Goal: Task Accomplishment & Management: Manage account settings

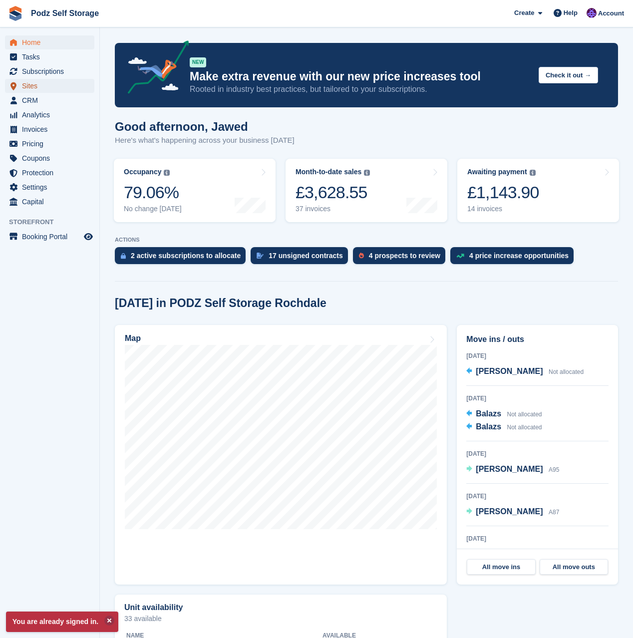
click at [29, 89] on span "Sites" at bounding box center [52, 86] width 60 height 14
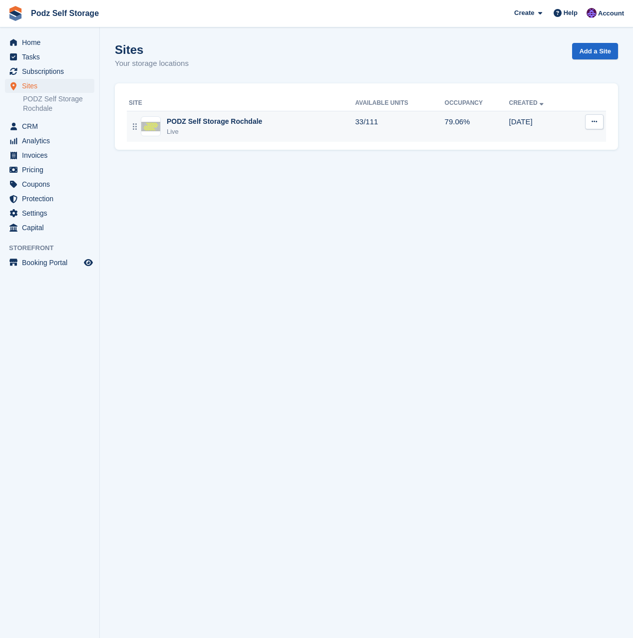
click at [197, 123] on div "PODZ Self Storage Rochdale" at bounding box center [214, 121] width 95 height 10
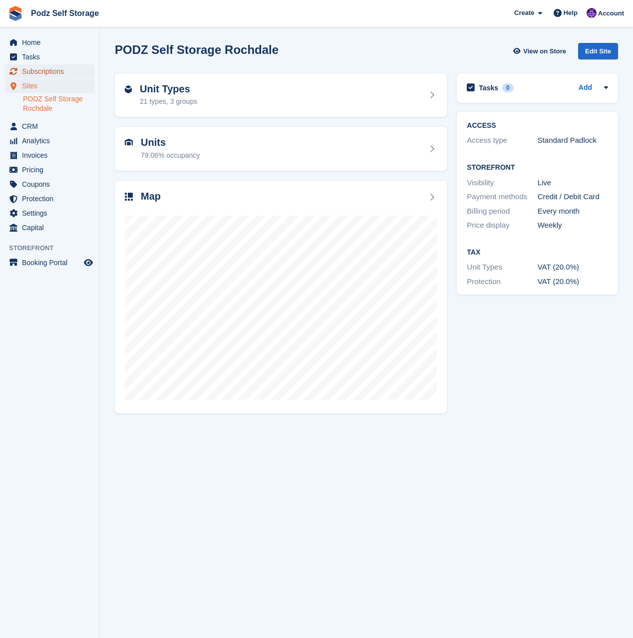
click at [59, 74] on span "Subscriptions" at bounding box center [52, 71] width 60 height 14
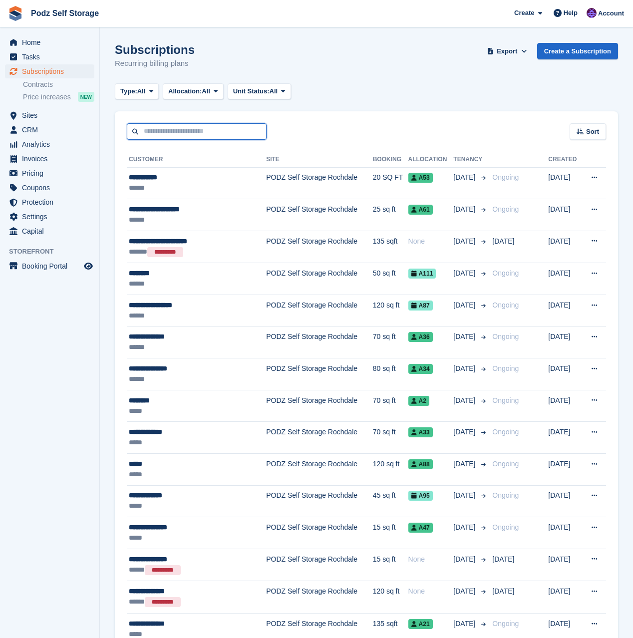
click at [154, 135] on input "text" at bounding box center [197, 131] width 140 height 16
type input "****"
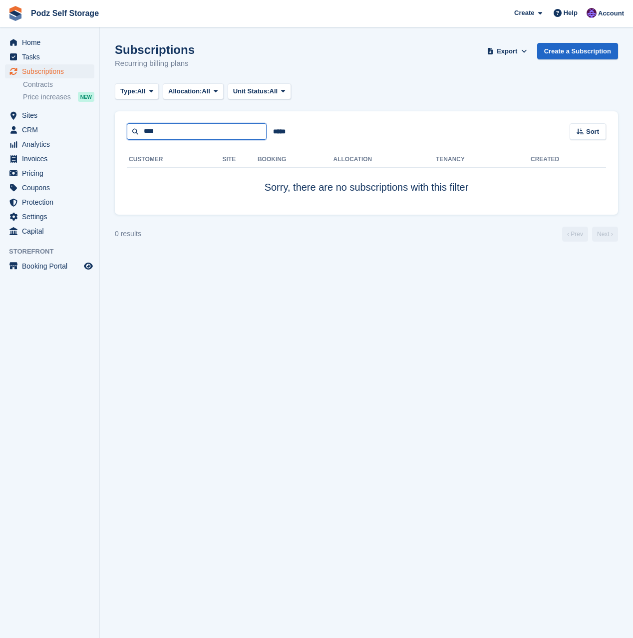
drag, startPoint x: 186, startPoint y: 133, endPoint x: 127, endPoint y: 124, distance: 60.0
click at [127, 124] on input "****" at bounding box center [197, 131] width 140 height 16
click at [70, 48] on span "Home" at bounding box center [52, 42] width 60 height 14
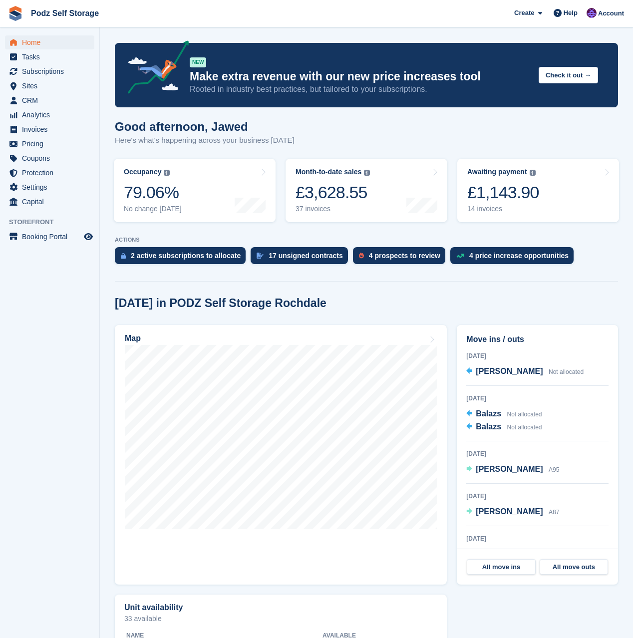
click at [370, 301] on div "Today in PODZ Self Storage Rochdale" at bounding box center [367, 303] width 504 height 13
click at [344, 297] on div "[DATE] in PODZ Self Storage Rochdale" at bounding box center [367, 303] width 504 height 13
click at [559, 303] on div "[DATE] in PODZ Self Storage Rochdale" at bounding box center [367, 303] width 504 height 13
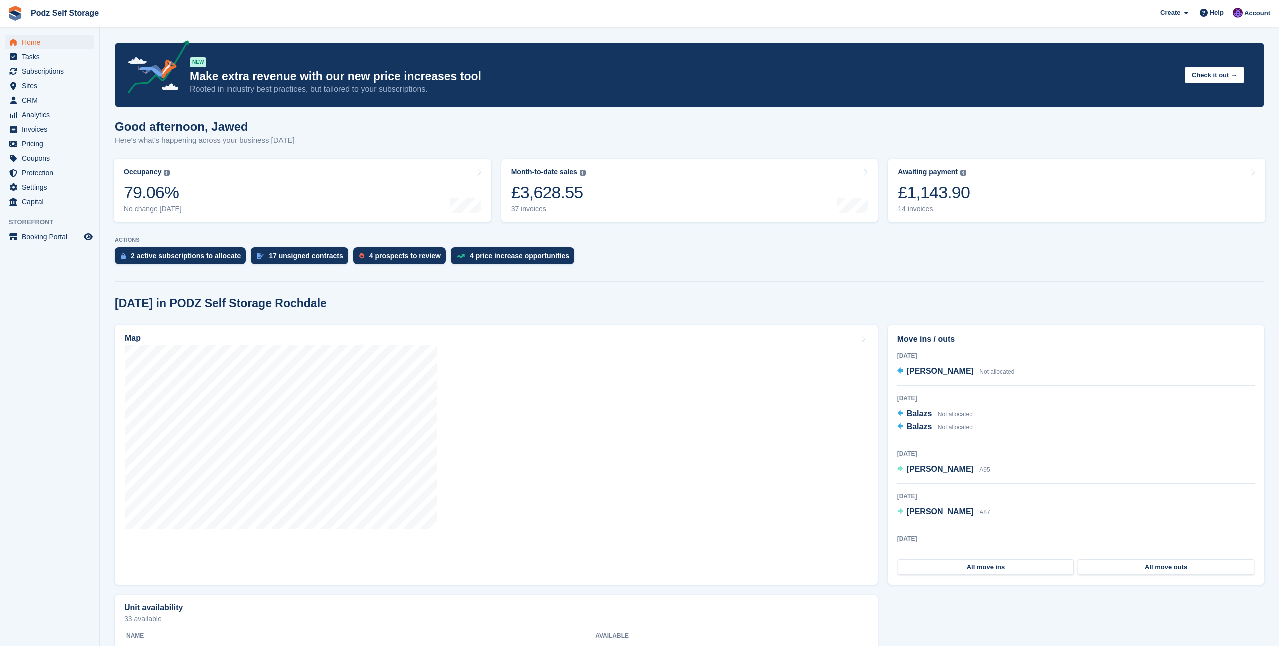
click at [633, 269] on div "2 active subscriptions to allocate 17 unsigned contracts 4 prospects to review …" at bounding box center [689, 258] width 1149 height 22
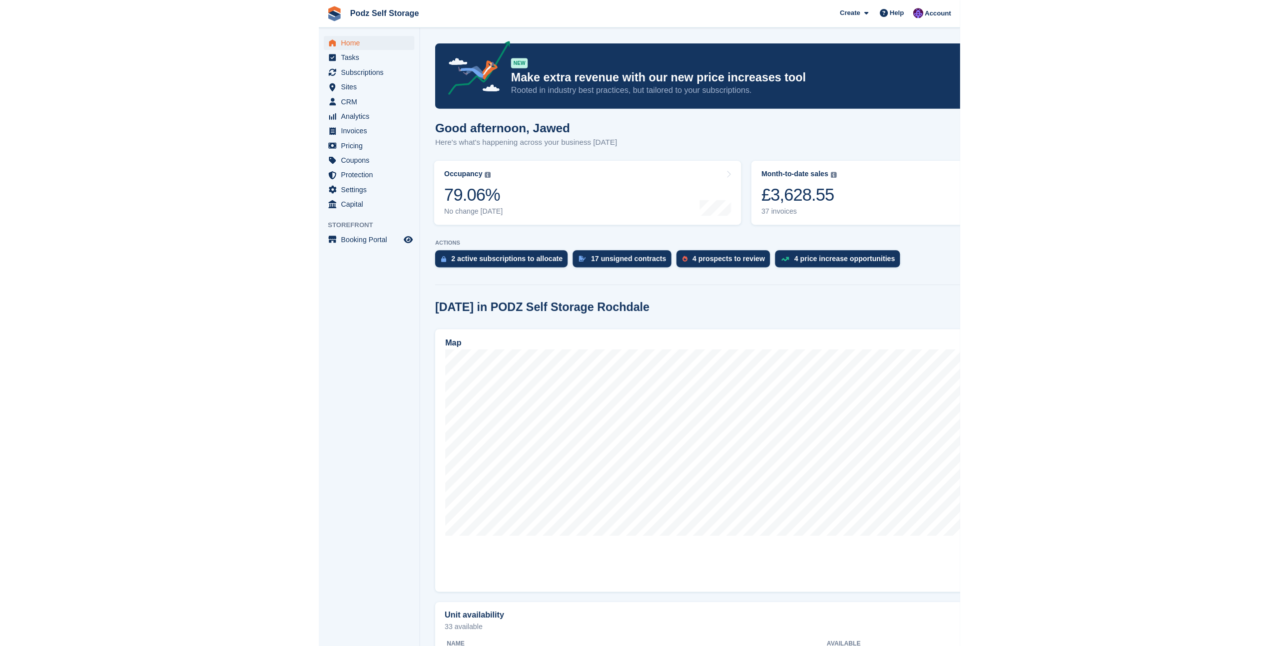
scroll to position [1, 0]
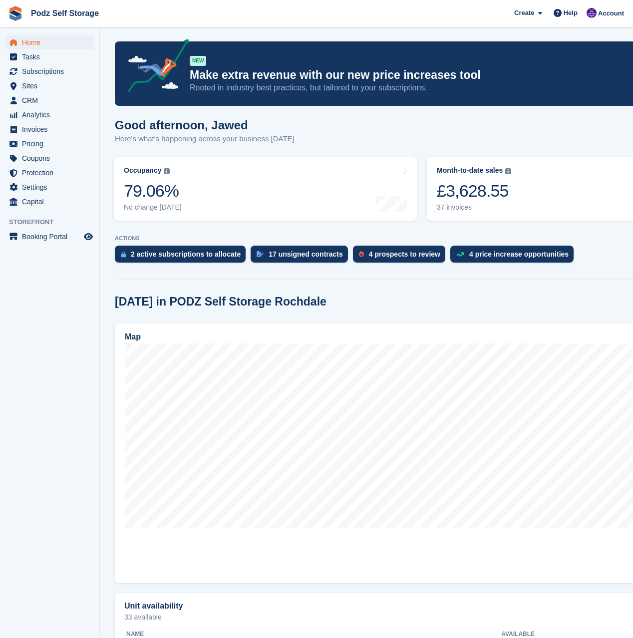
click at [574, 130] on div "Good afternoon, [PERSON_NAME] Here's what's happening across your business [DAT…" at bounding box center [579, 137] width 928 height 38
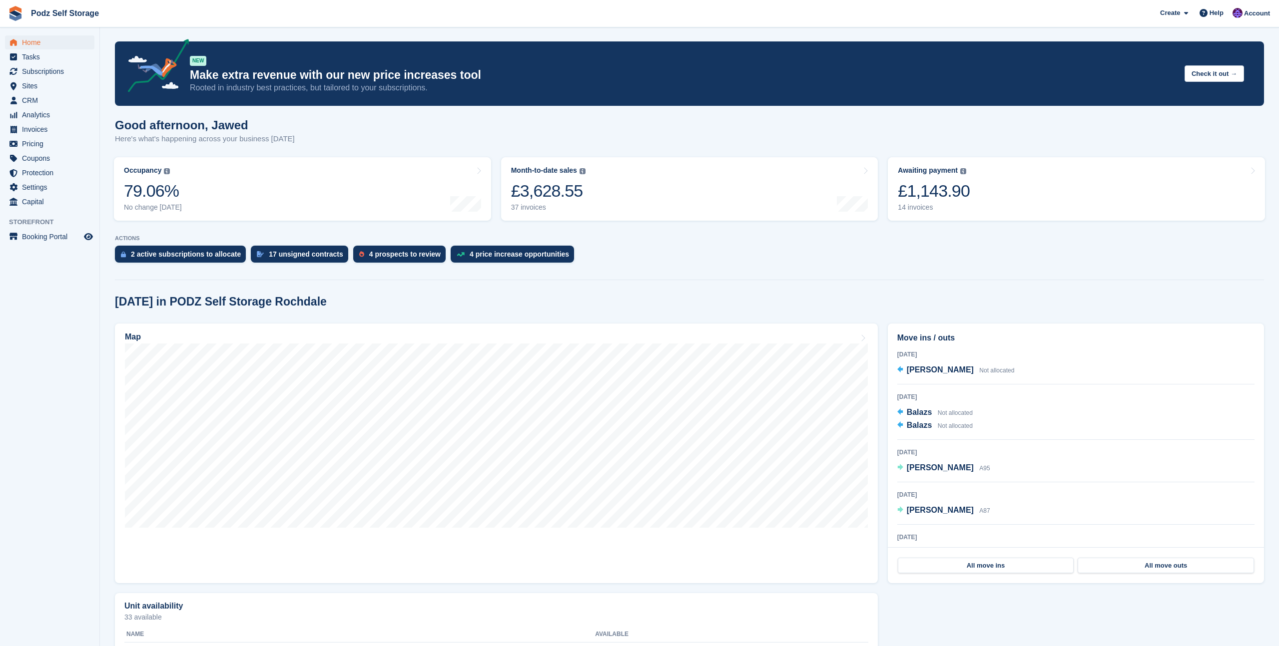
scroll to position [0, 0]
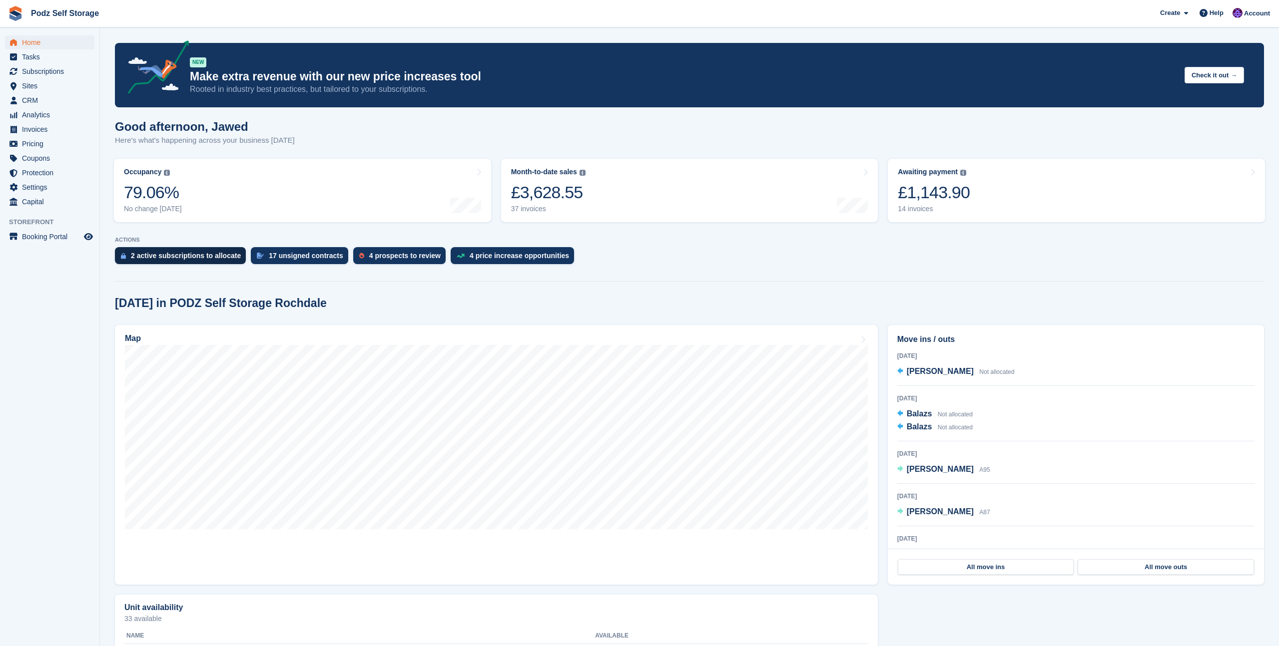
click at [220, 264] on div "2 active subscriptions to allocate" at bounding box center [180, 255] width 131 height 17
click at [58, 70] on span "Subscriptions" at bounding box center [52, 71] width 60 height 14
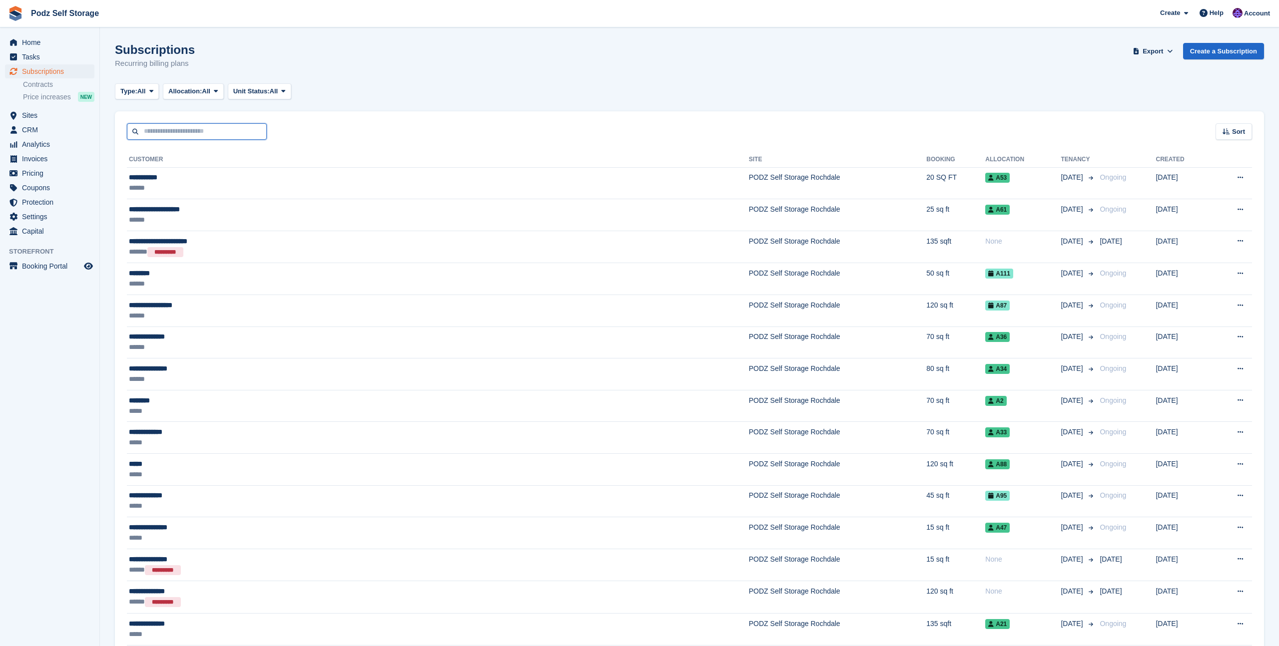
click at [232, 129] on input "text" at bounding box center [197, 131] width 140 height 16
type input "****"
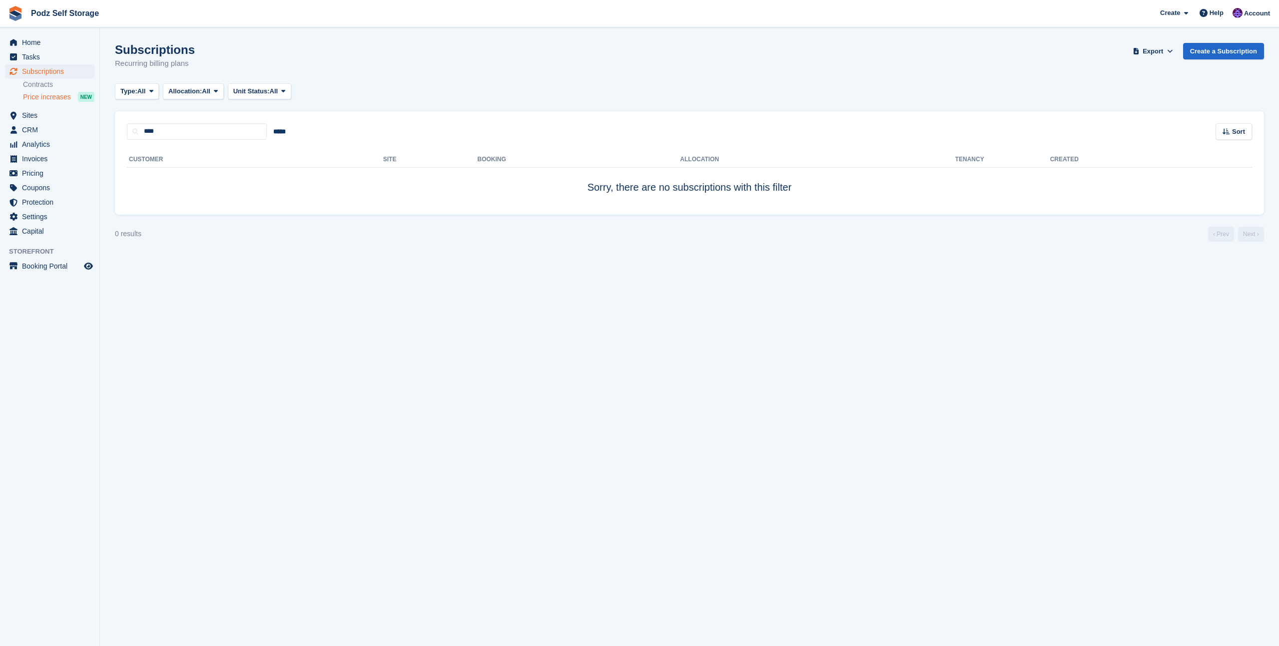
click at [54, 98] on span "Price increases" at bounding box center [47, 96] width 48 height 9
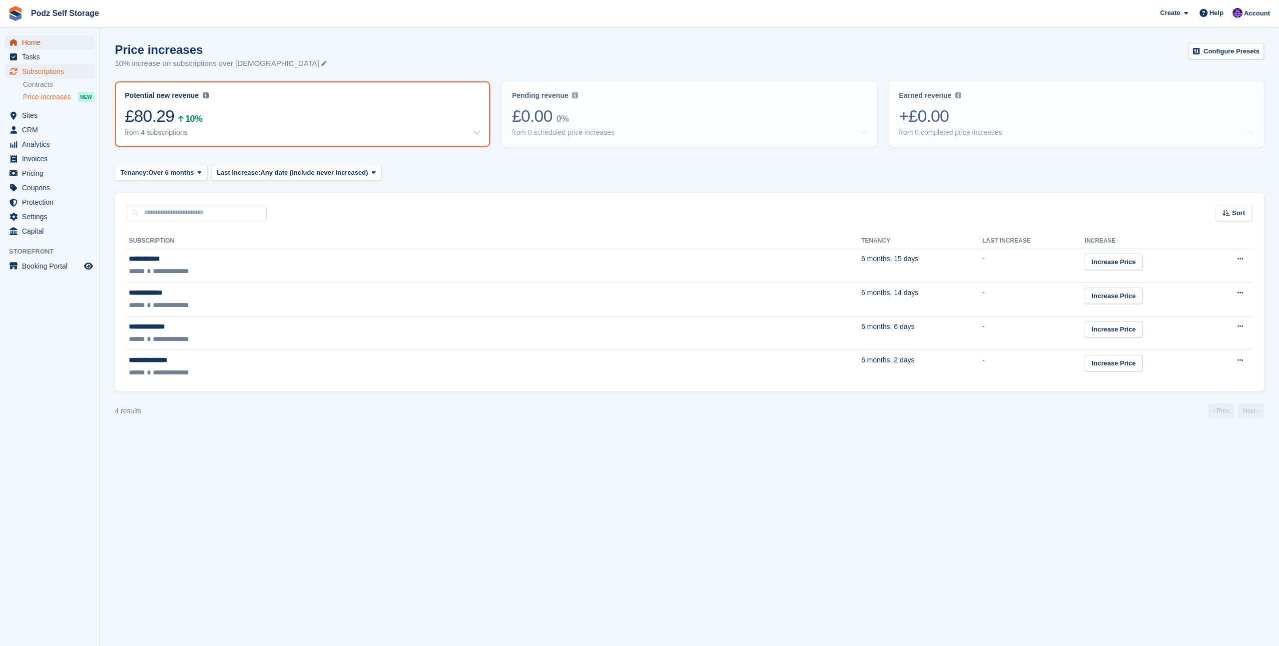
click at [34, 41] on span "Home" at bounding box center [52, 42] width 60 height 14
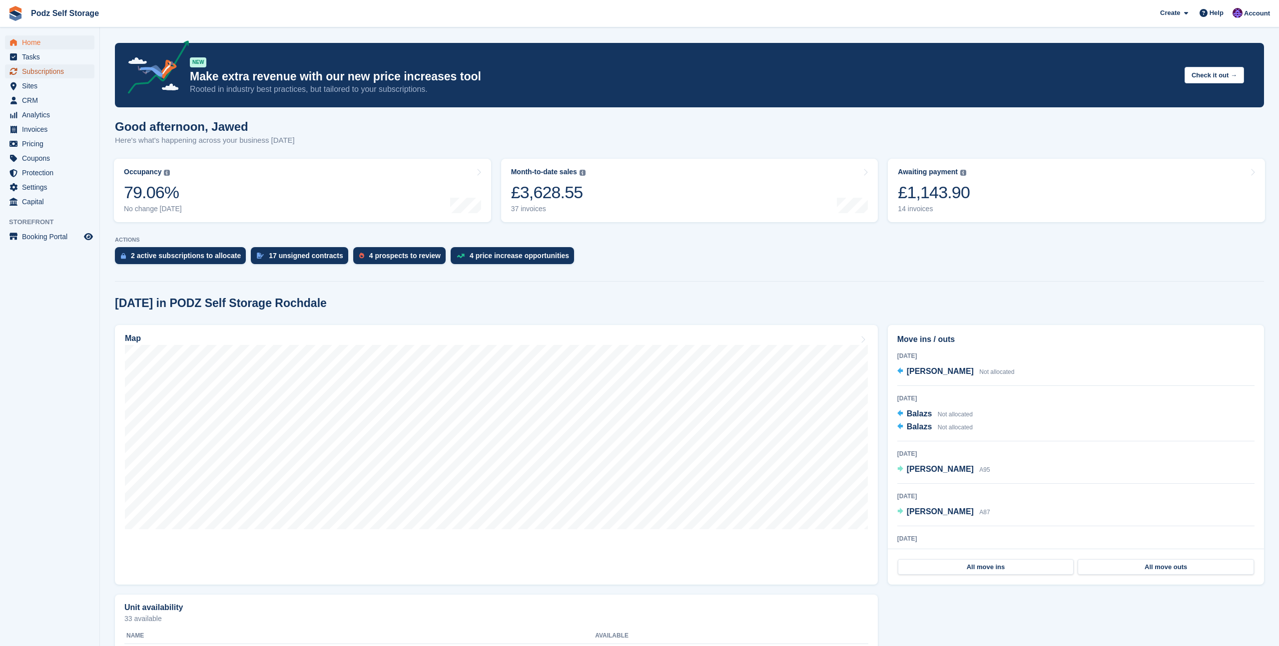
click at [57, 69] on span "Subscriptions" at bounding box center [52, 71] width 60 height 14
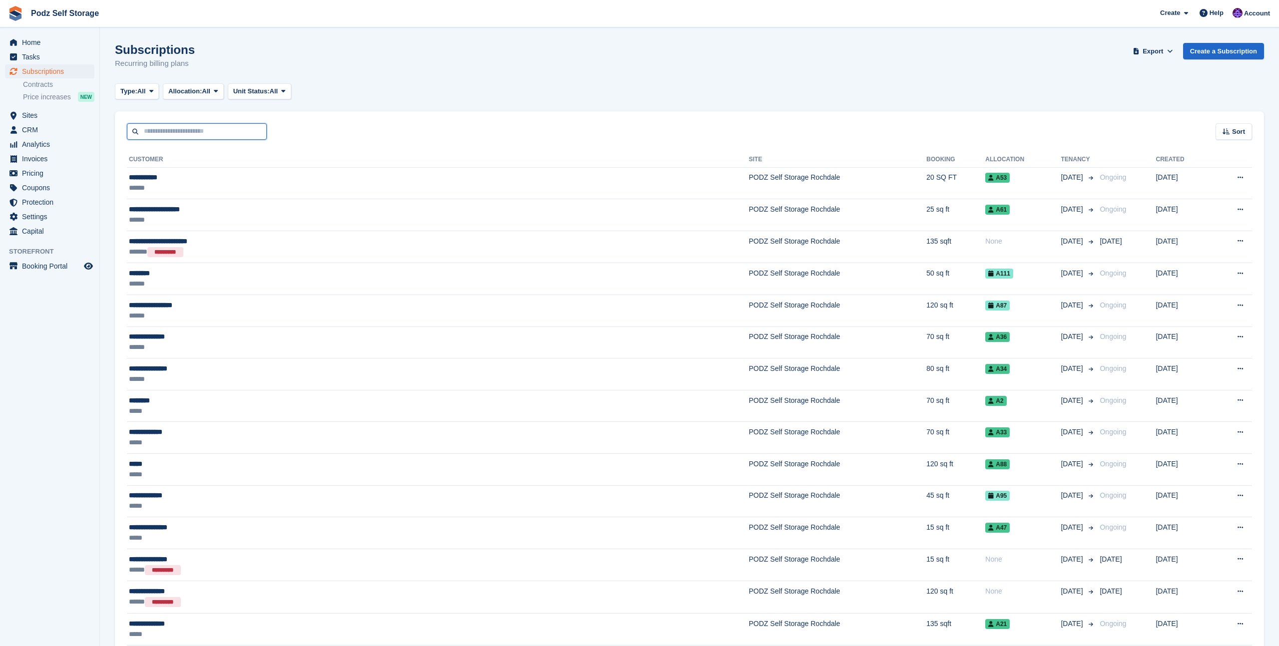
click at [226, 139] on input "text" at bounding box center [197, 131] width 140 height 16
type input "****"
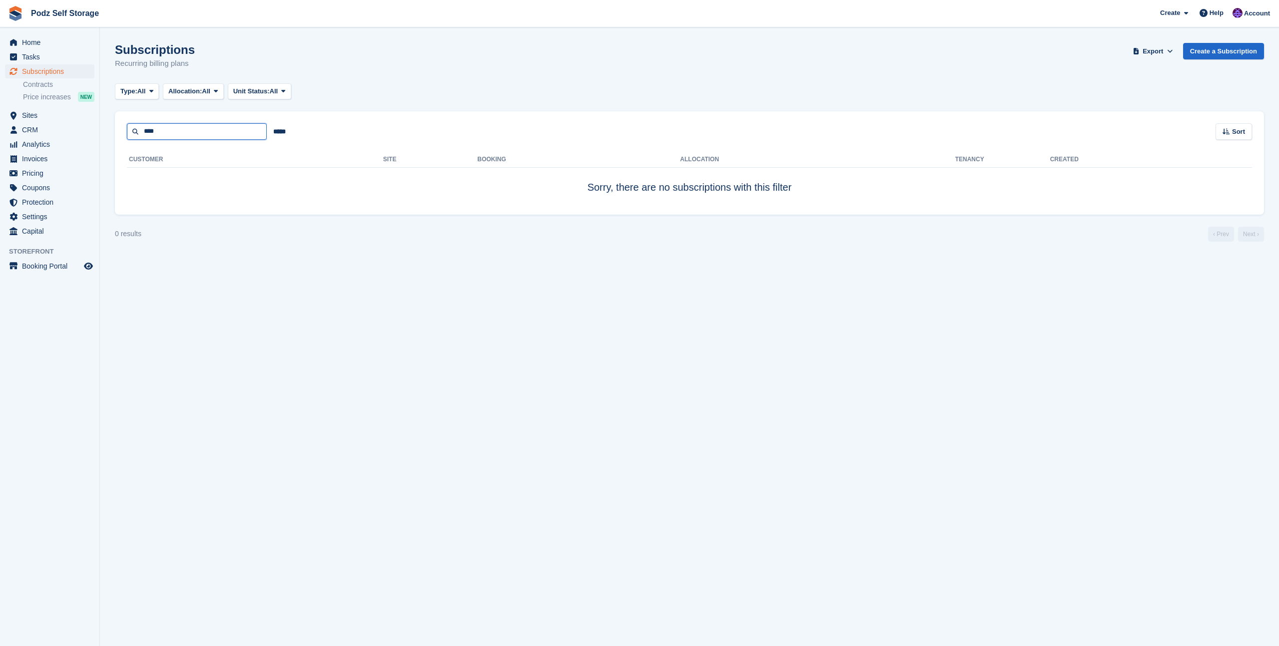
drag, startPoint x: 242, startPoint y: 134, endPoint x: 136, endPoint y: 125, distance: 106.3
click at [136, 125] on input "****" at bounding box center [197, 131] width 140 height 16
type input "***"
click at [56, 120] on span "Sites" at bounding box center [52, 115] width 60 height 14
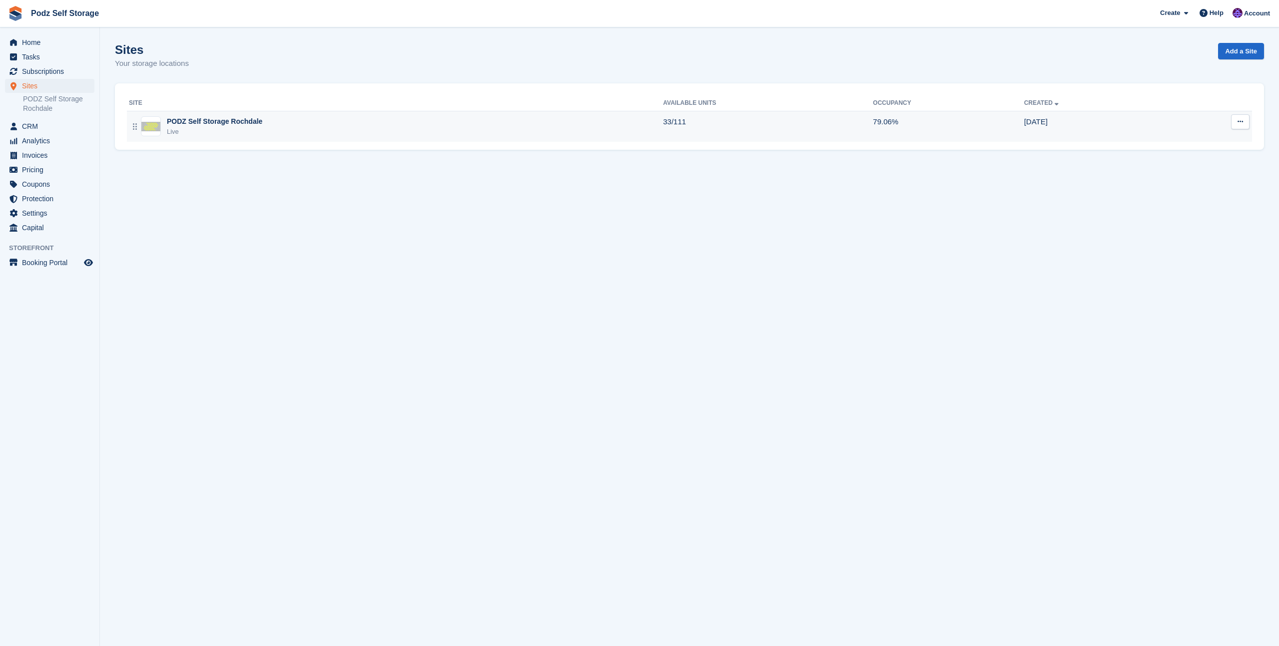
click at [230, 132] on div "Live" at bounding box center [214, 132] width 95 height 10
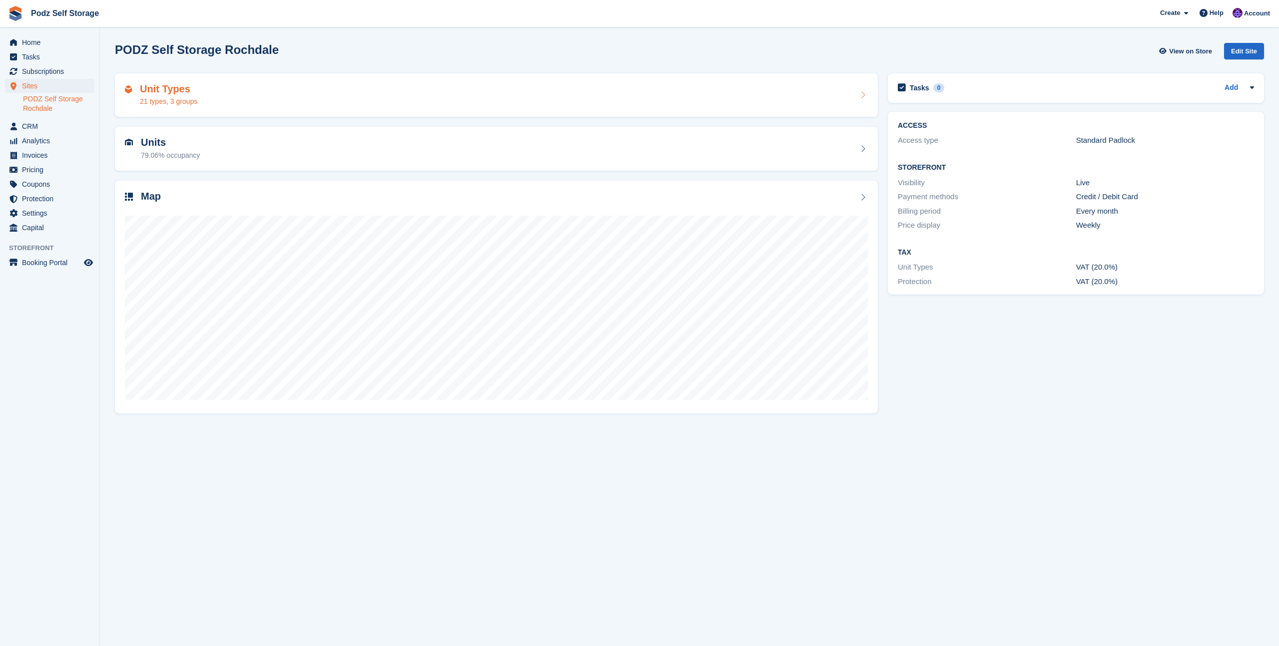
click at [241, 99] on div "Unit Types 21 types, 3 groups" at bounding box center [496, 95] width 743 height 24
click at [215, 157] on div "Units 79.06% occupancy" at bounding box center [496, 149] width 743 height 24
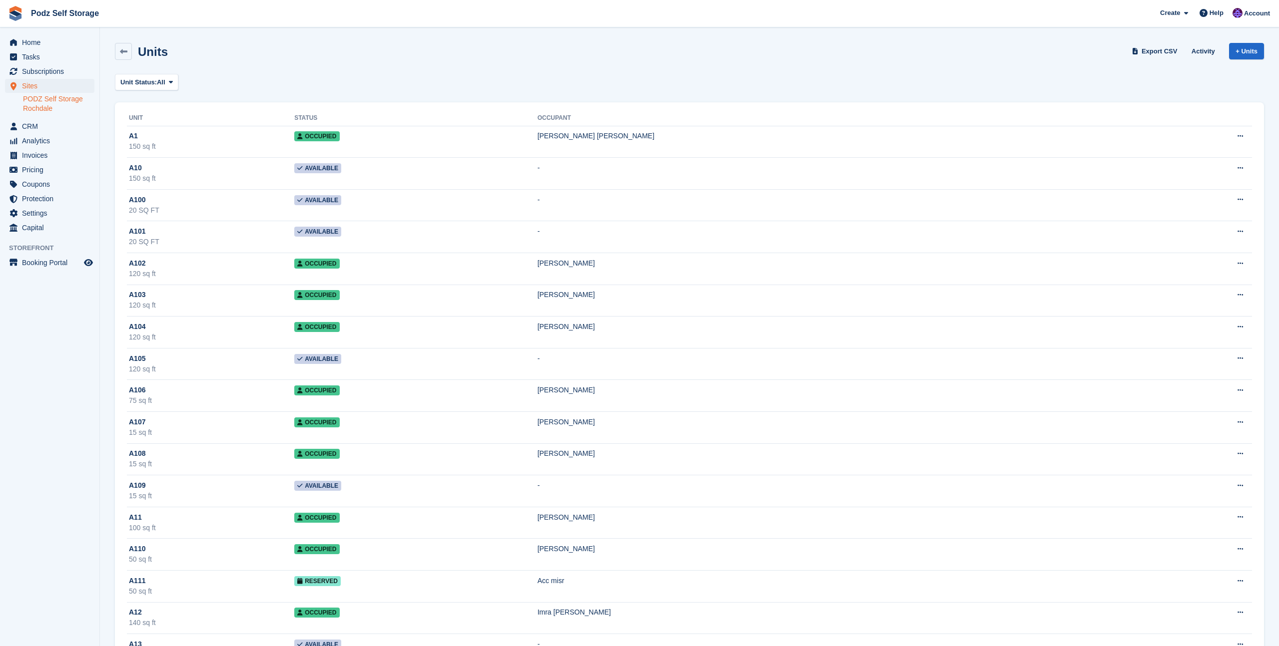
scroll to position [2309, 0]
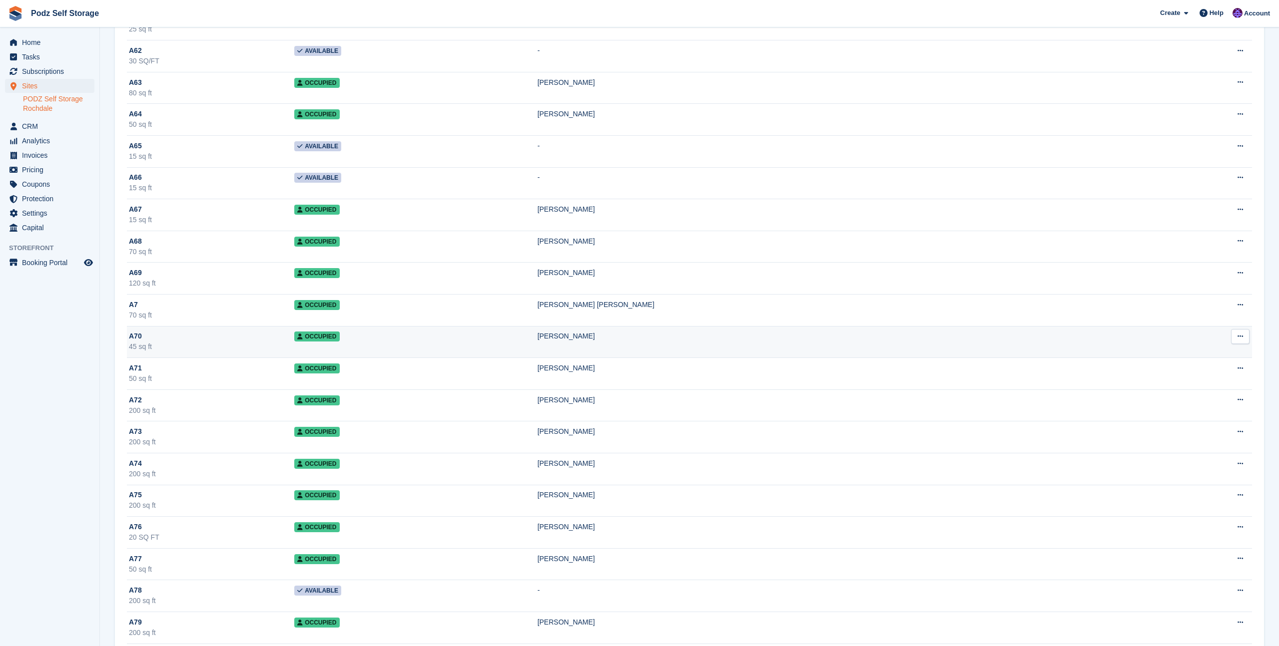
click at [339, 336] on span "Occupied" at bounding box center [316, 337] width 45 height 10
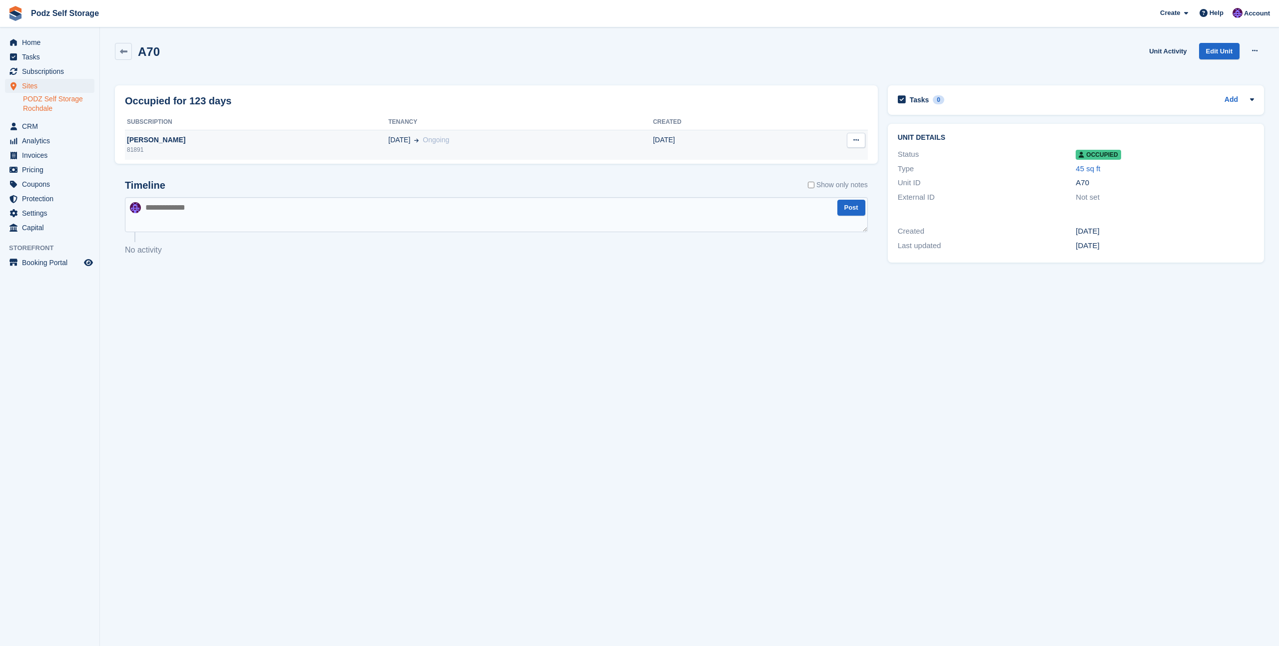
click at [171, 141] on div "[PERSON_NAME]" at bounding box center [256, 140] width 263 height 10
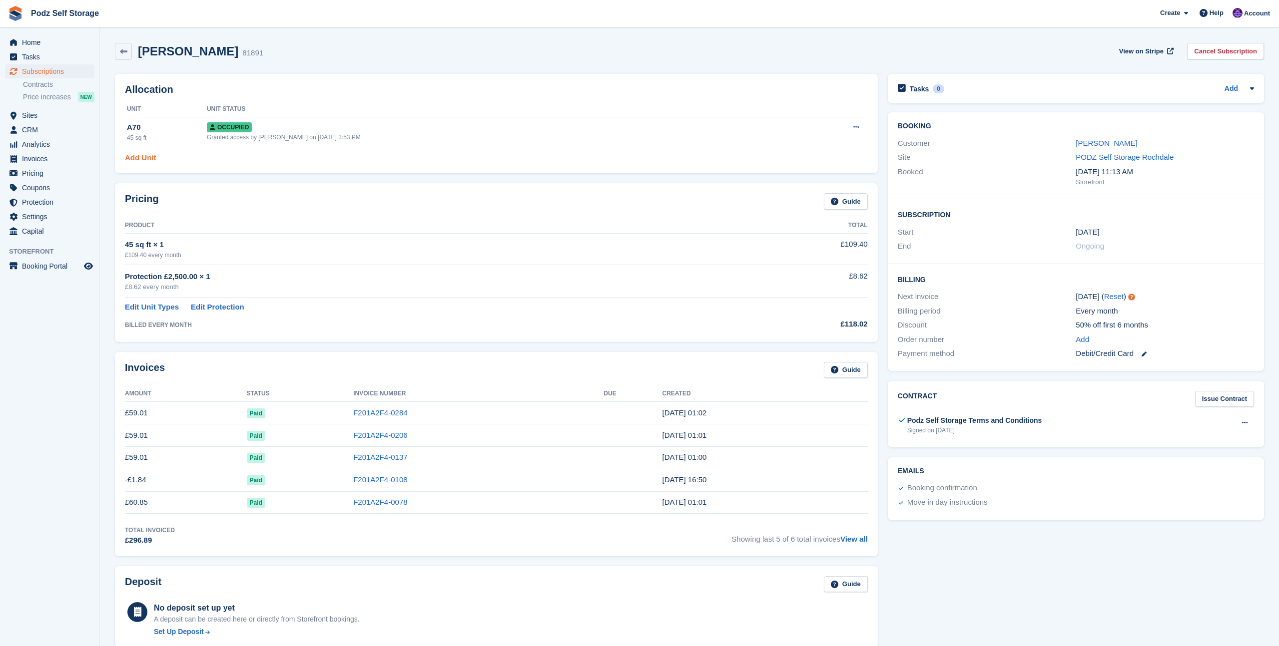
click at [150, 160] on link "Add Unit" at bounding box center [140, 157] width 31 height 11
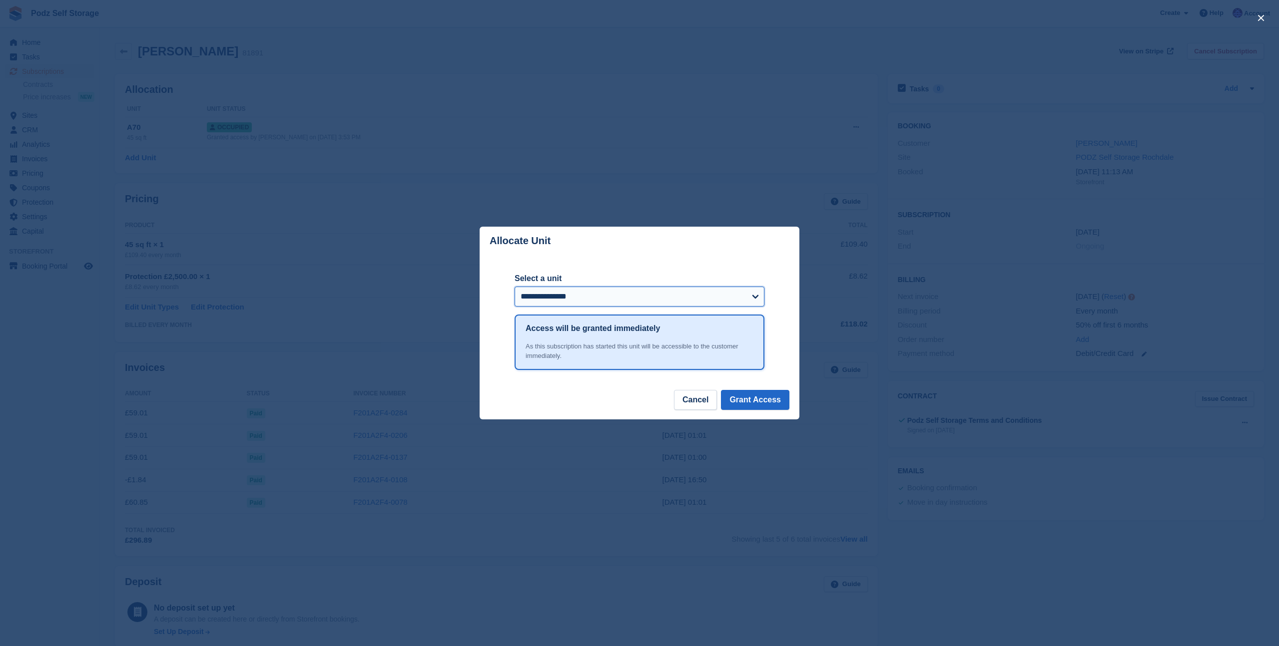
click at [632, 299] on select "**********" at bounding box center [640, 297] width 250 height 20
click at [702, 405] on button "Cancel" at bounding box center [695, 400] width 43 height 20
